Goal: Task Accomplishment & Management: Use online tool/utility

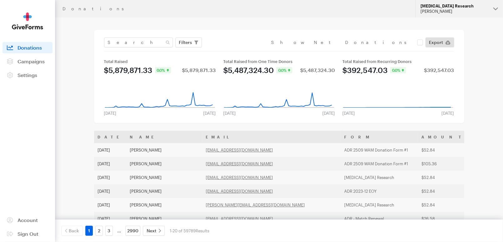
click at [442, 12] on div "[PERSON_NAME]" at bounding box center [454, 11] width 68 height 5
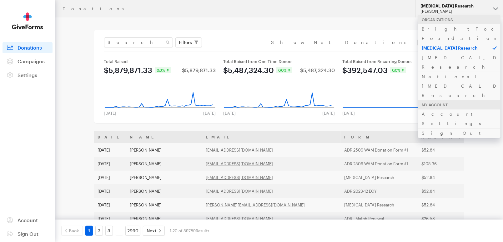
click at [446, 43] on p "[MEDICAL_DATA] Research" at bounding box center [459, 48] width 82 height 10
click at [449, 30] on link "BrightFocus Foundation" at bounding box center [459, 33] width 82 height 19
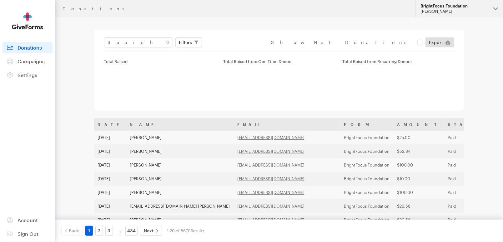
click at [451, 13] on div "[PERSON_NAME]" at bounding box center [454, 11] width 68 height 5
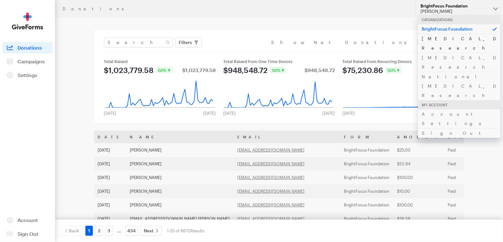
click at [460, 39] on link "[MEDICAL_DATA] Research" at bounding box center [459, 43] width 82 height 19
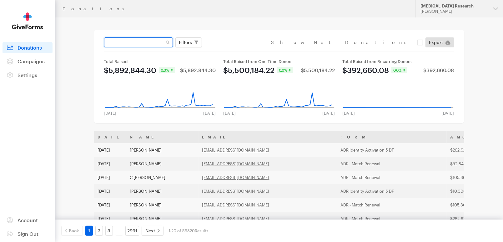
click at [131, 42] on input "text" at bounding box center [138, 42] width 69 height 10
paste input "mgioe@optimum.net"
type input "mgioe@optimum.net"
click at [233, 51] on button "Apply" at bounding box center [243, 56] width 20 height 10
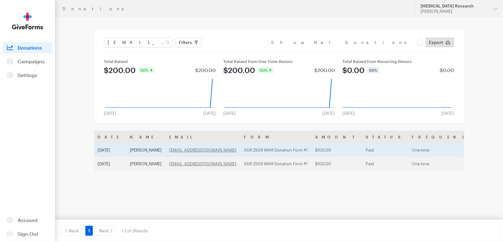
click at [281, 150] on td "ADR 2509 WAM Donation Form #1" at bounding box center [275, 150] width 71 height 14
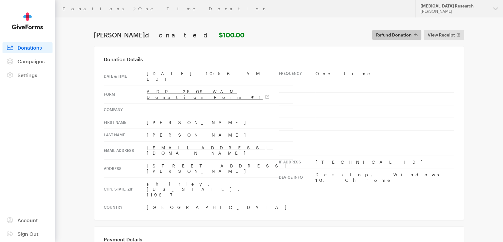
click at [395, 32] on span "Refund Donation" at bounding box center [394, 34] width 36 height 7
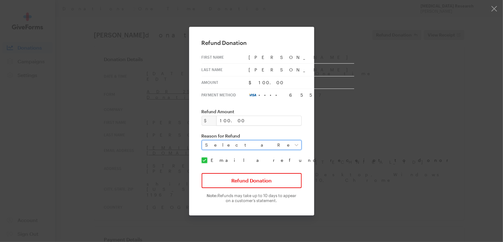
click at [243, 145] on select "Select a Reason Fraud Duplicate Other" at bounding box center [251, 145] width 100 height 10
select select "requested_by_customer"
click at [206, 140] on select "Select a Reason Fraud Duplicate Other" at bounding box center [251, 145] width 100 height 10
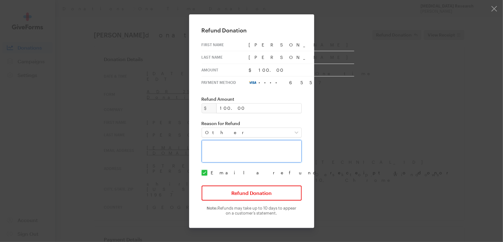
click at [228, 148] on textarea at bounding box center [251, 151] width 100 height 22
type textarea "p"
type textarea "Per donor's request."
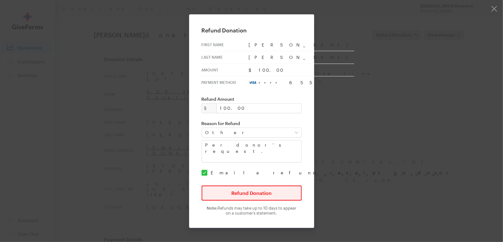
click at [246, 191] on button "Refund Donation" at bounding box center [251, 193] width 100 height 15
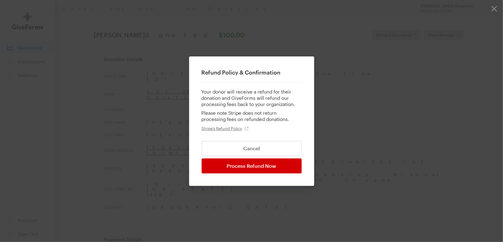
click at [243, 164] on input "Process Refund Now" at bounding box center [251, 166] width 100 height 15
type input "Processing..."
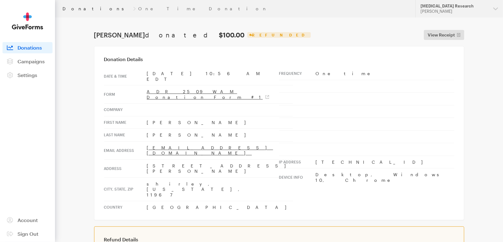
click at [71, 7] on link "Donations" at bounding box center [96, 8] width 68 height 5
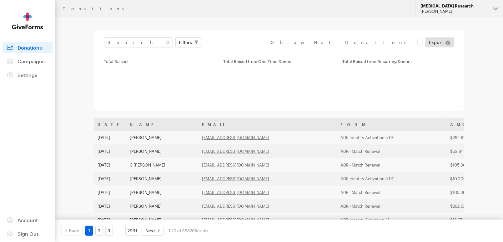
click at [439, 12] on div "[PERSON_NAME]" at bounding box center [454, 11] width 68 height 5
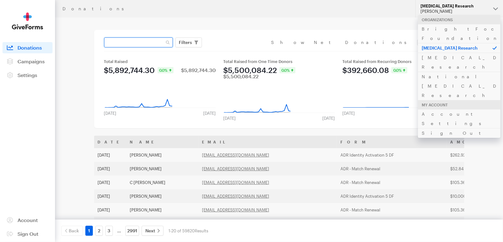
click at [139, 42] on input "text" at bounding box center [138, 42] width 69 height 10
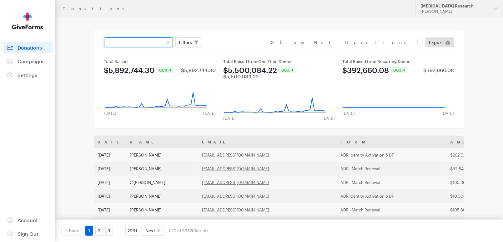
paste input "[EMAIL_ADDRESS][DOMAIN_NAME]"
type input "[EMAIL_ADDRESS][DOMAIN_NAME]"
click at [233, 51] on button "Apply" at bounding box center [243, 56] width 20 height 10
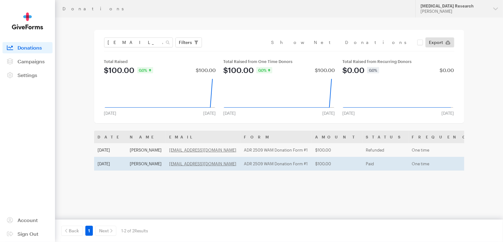
click at [271, 165] on td "ADR 2509 WAM Donation Form #1" at bounding box center [275, 164] width 71 height 14
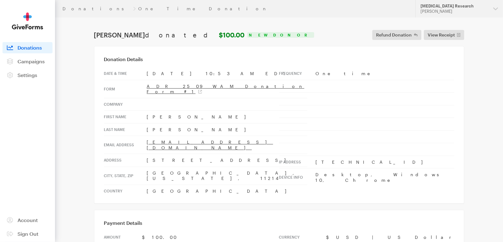
click at [389, 34] on span "Refund Donation" at bounding box center [394, 34] width 36 height 7
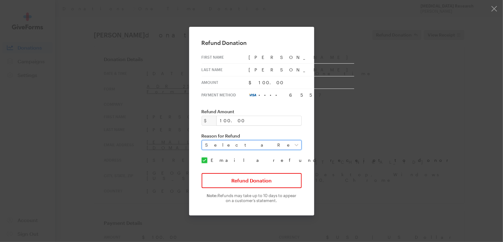
click at [250, 143] on select "Select a Reason Fraud Duplicate Other" at bounding box center [251, 145] width 100 height 10
select select "requested_by_customer"
click at [206, 140] on select "Select a Reason Fraud Duplicate Other" at bounding box center [251, 145] width 100 height 10
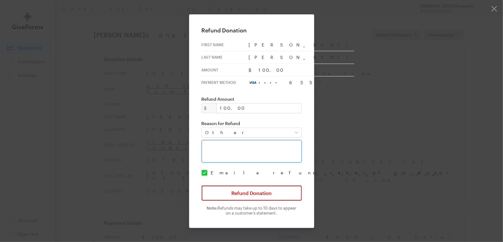
click at [229, 146] on textarea at bounding box center [251, 151] width 100 height 22
click at [239, 146] on textarea "Per" at bounding box center [251, 151] width 100 height 22
click at [287, 144] on textarea "Per Maria Gioe (sister of Lucy) called" at bounding box center [251, 151] width 100 height 22
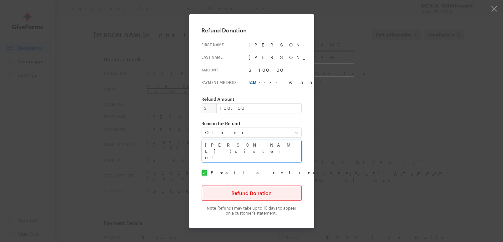
type textarea "Per Maria Gioe (sister of Lucy) called to refund the donation."
click at [261, 187] on button "Refund Donation" at bounding box center [251, 193] width 100 height 15
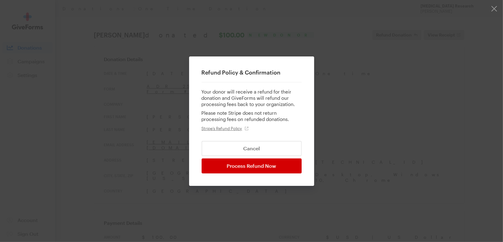
click at [248, 163] on input "Process Refund Now" at bounding box center [251, 166] width 100 height 15
type input "Processing..."
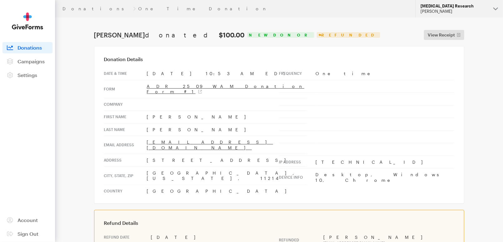
click at [469, 2] on button "Alzheimer's Disease Research Cristel Macaraeg" at bounding box center [458, 8] width 87 height 17
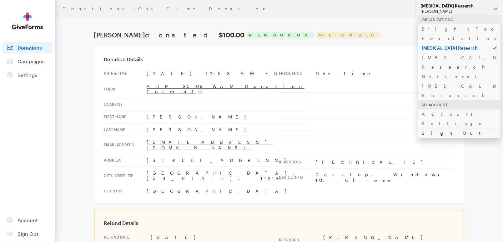
click at [440, 128] on link "Sign Out" at bounding box center [459, 133] width 82 height 10
